Goal: Task Accomplishment & Management: Use online tool/utility

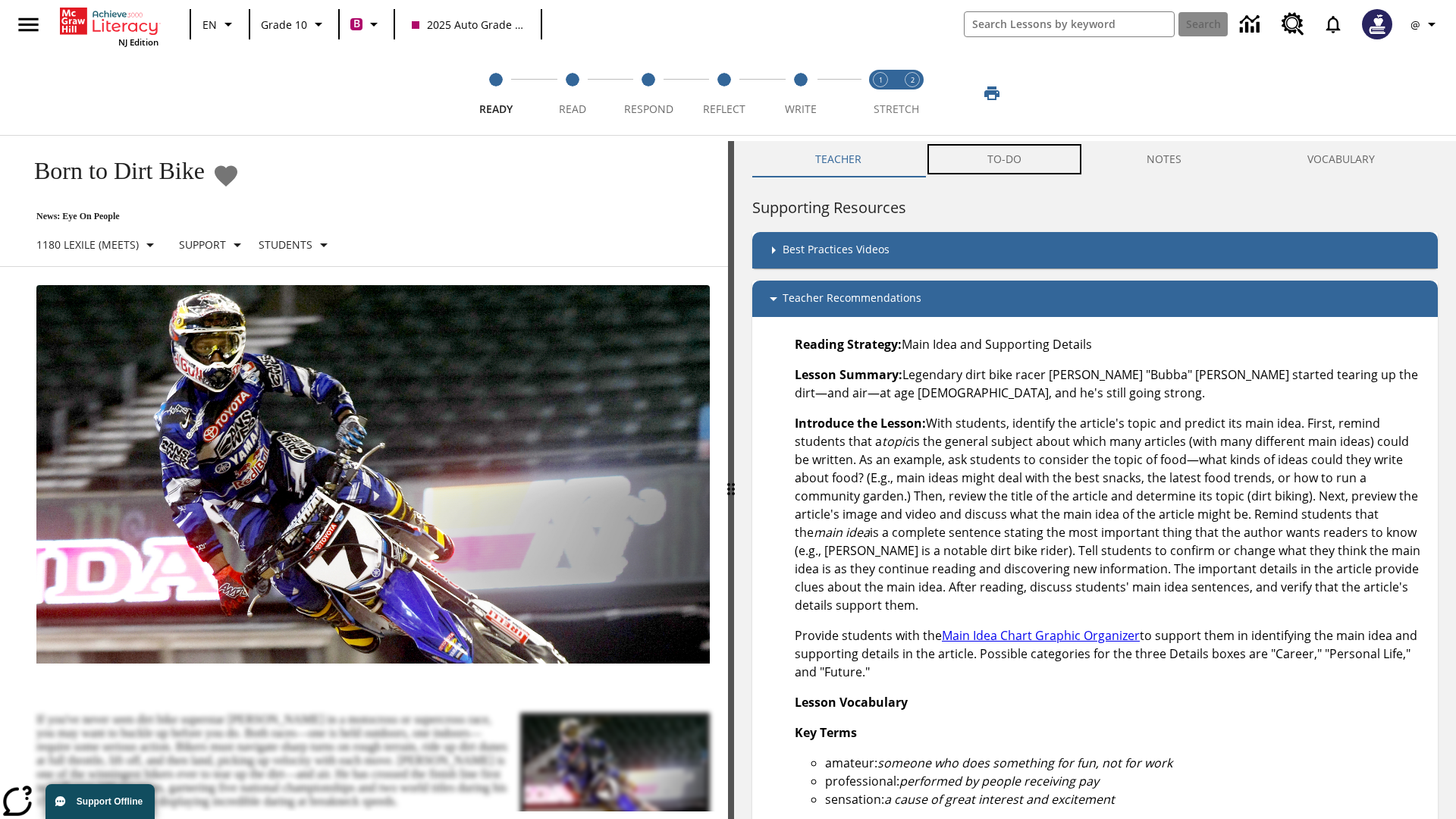
click at [1005, 159] on button "TO-DO" at bounding box center [1004, 160] width 160 height 37
